Goal: Check status: Check status

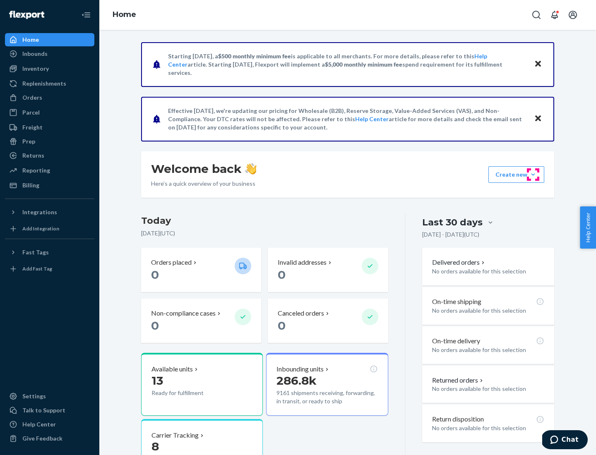
click at [533, 175] on button "Create new Create new inbound Create new order Create new product" at bounding box center [516, 174] width 56 height 17
click at [28, 142] on div "Prep" at bounding box center [28, 141] width 13 height 8
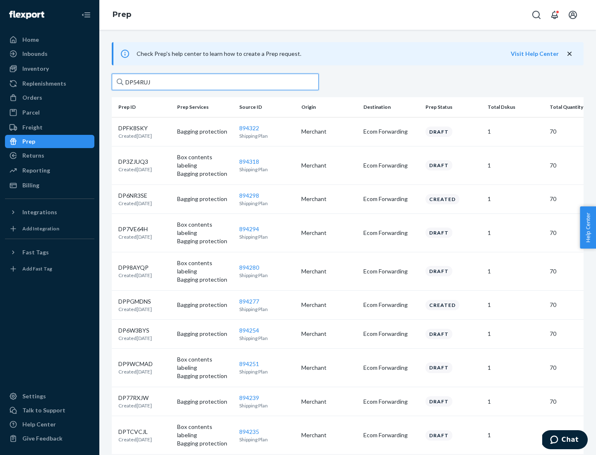
type input "DP54RUJL"
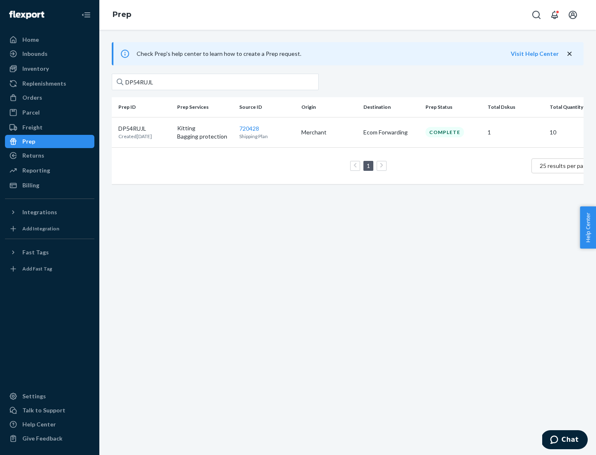
click at [144, 128] on p "DP54RUJL" at bounding box center [135, 129] width 34 height 8
